Goal: Task Accomplishment & Management: Manage account settings

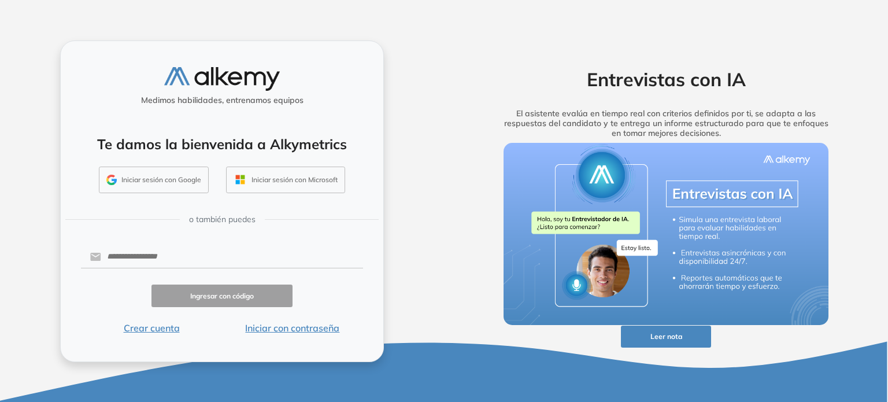
click at [178, 177] on button "Iniciar sesión con Google" at bounding box center [154, 179] width 110 height 27
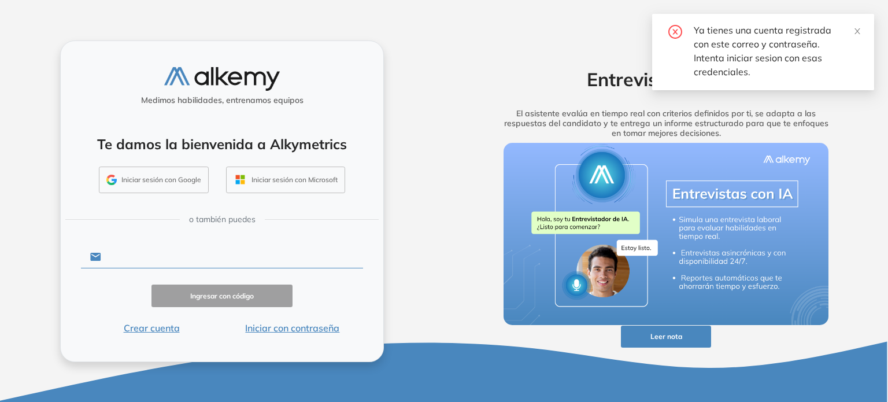
click at [132, 257] on input "text" at bounding box center [232, 257] width 262 height 22
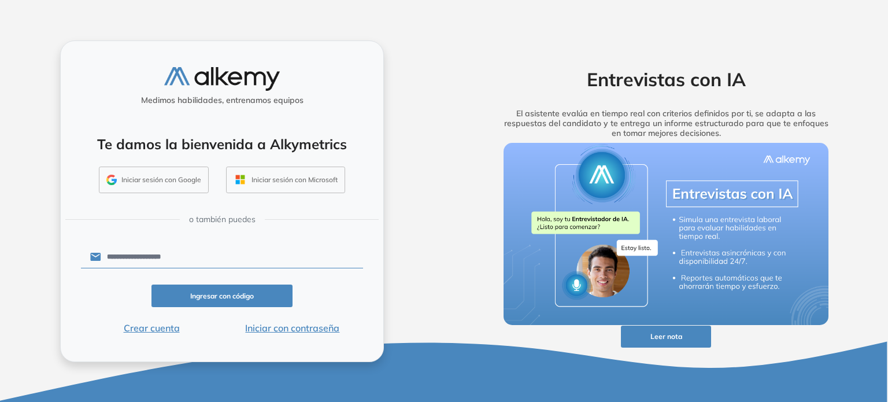
type input "**********"
click at [233, 295] on button "Ingresar con código" at bounding box center [221, 295] width 141 height 23
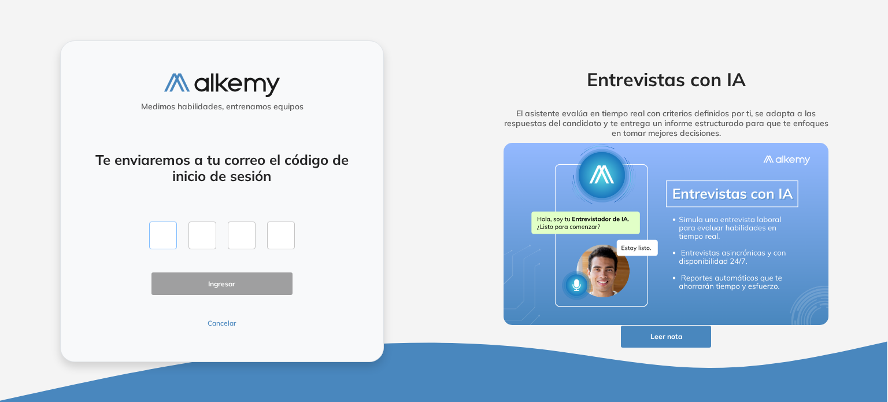
click at [162, 238] on input "text" at bounding box center [163, 235] width 28 height 28
type input "*"
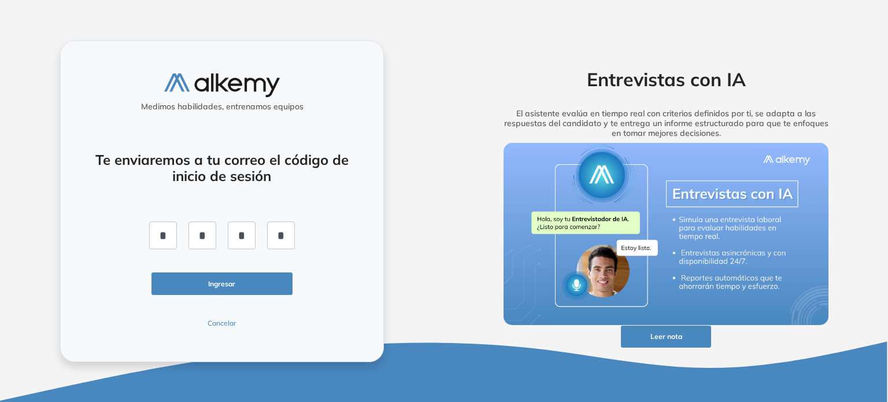
click at [216, 279] on button "Ingresar" at bounding box center [221, 283] width 141 height 23
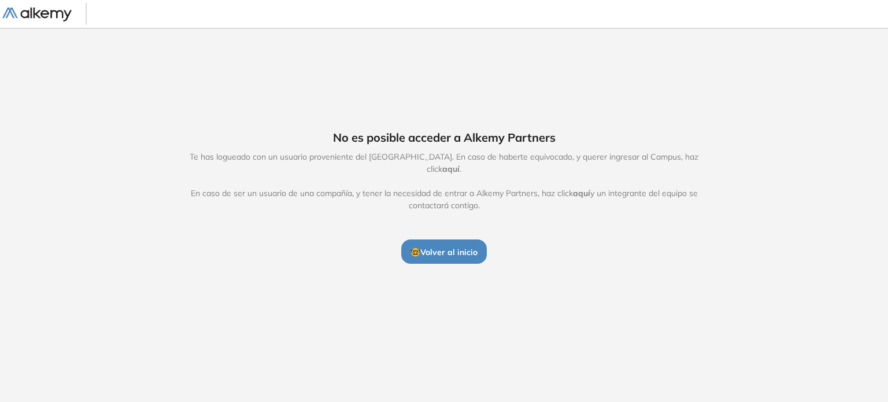
click at [459, 164] on span "aquí" at bounding box center [450, 169] width 17 height 10
